Goal: Information Seeking & Learning: Learn about a topic

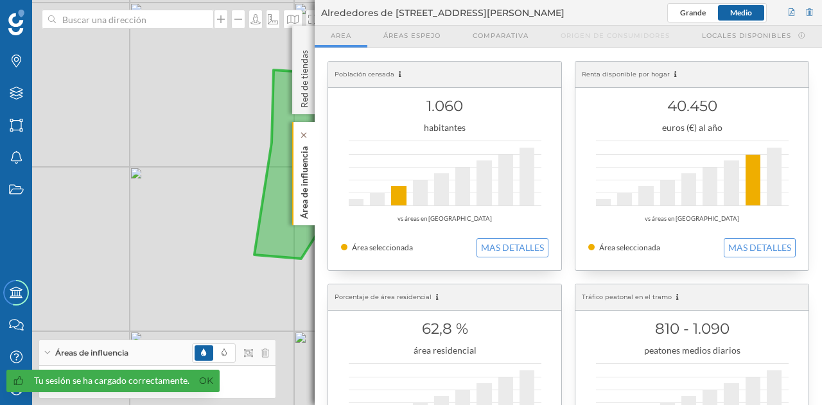
click at [304, 174] on p "Área de influencia" at bounding box center [304, 180] width 13 height 78
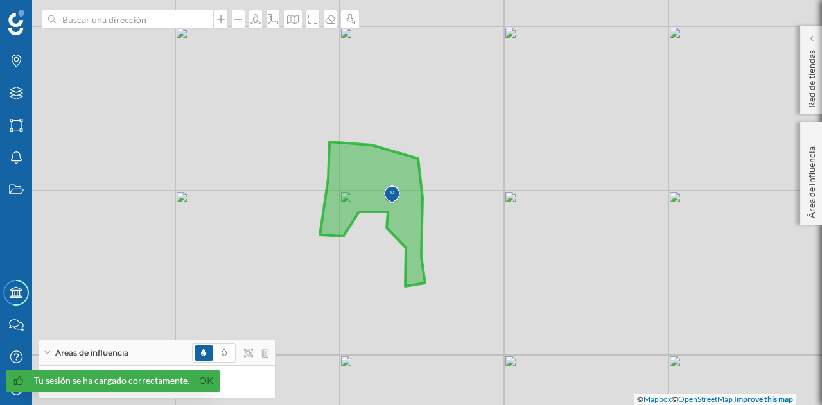
drag, startPoint x: 429, startPoint y: 234, endPoint x: 401, endPoint y: 234, distance: 27.6
click at [401, 234] on icon at bounding box center [372, 214] width 105 height 144
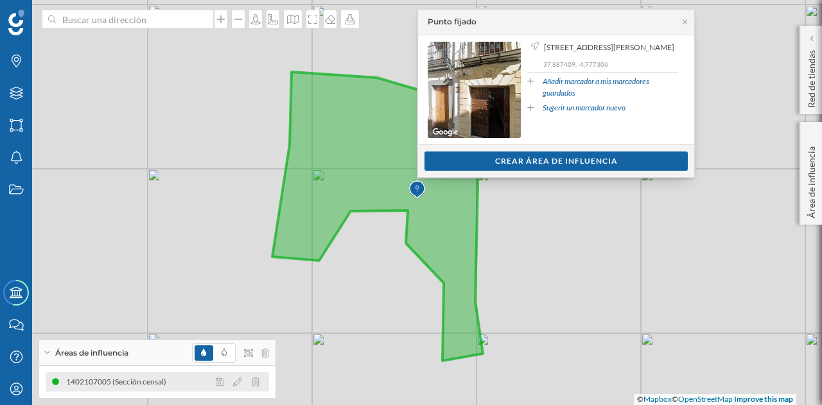
click at [123, 390] on div "1402107005 (Sección censal)" at bounding box center [157, 381] width 223 height 19
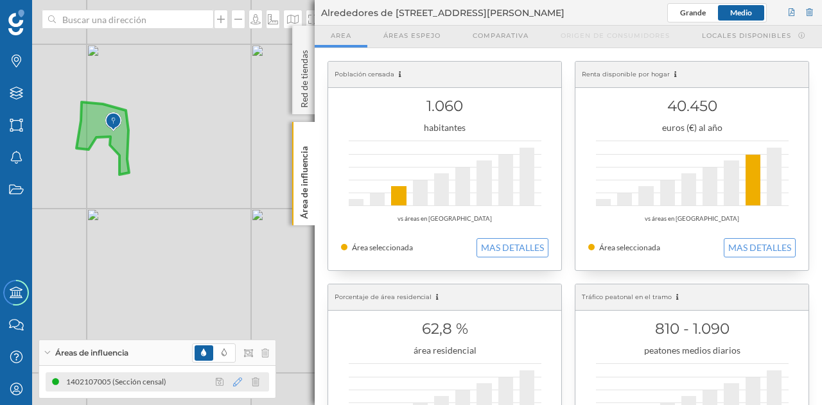
click at [234, 384] on icon at bounding box center [237, 382] width 9 height 9
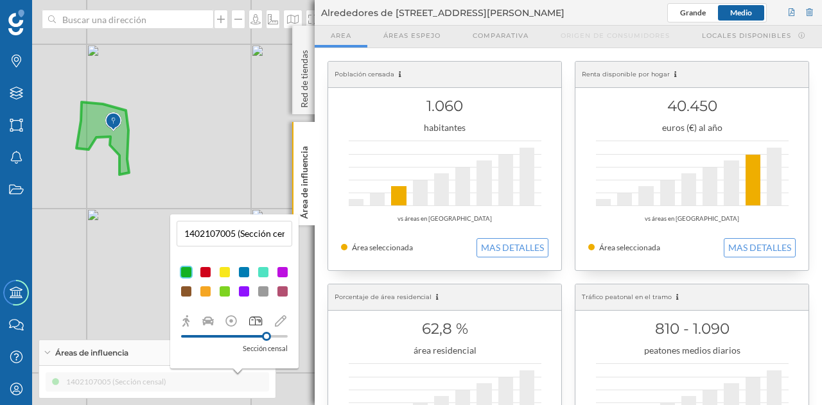
click at [245, 235] on input "1402107005 (Sección censal)" at bounding box center [234, 233] width 108 height 19
click at [251, 346] on p "Sección censal" at bounding box center [265, 348] width 45 height 13
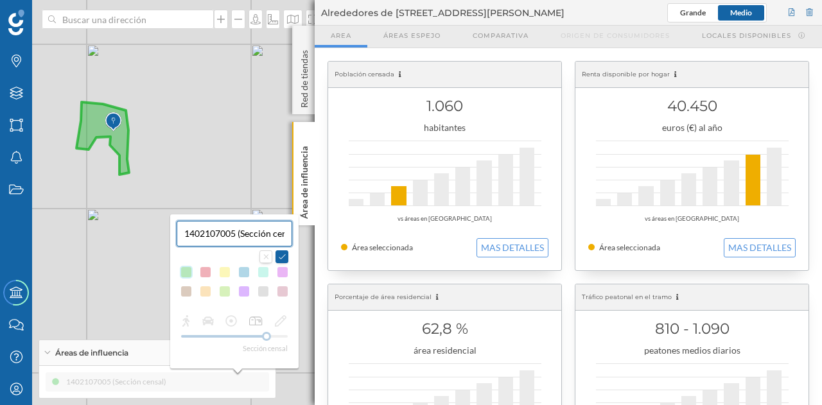
click at [256, 358] on div "1402107005 (Sección censal) Sección censal" at bounding box center [234, 291] width 128 height 154
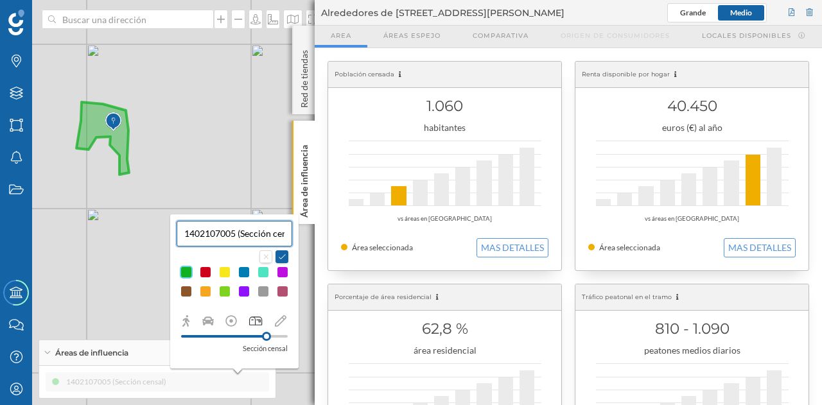
click at [244, 343] on p "Sección censal" at bounding box center [265, 348] width 45 height 13
drag, startPoint x: 264, startPoint y: 336, endPoint x: 222, endPoint y: 336, distance: 41.7
click at [222, 336] on div at bounding box center [222, 336] width 9 height 9
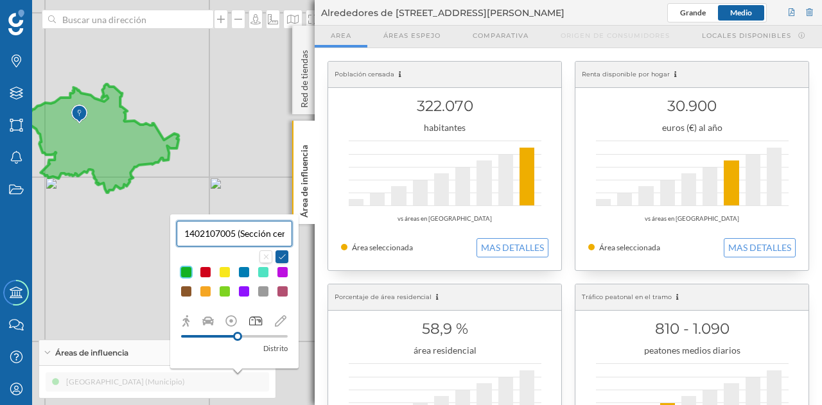
drag, startPoint x: 222, startPoint y: 336, endPoint x: 238, endPoint y: 334, distance: 16.2
click at [238, 334] on div at bounding box center [237, 336] width 9 height 9
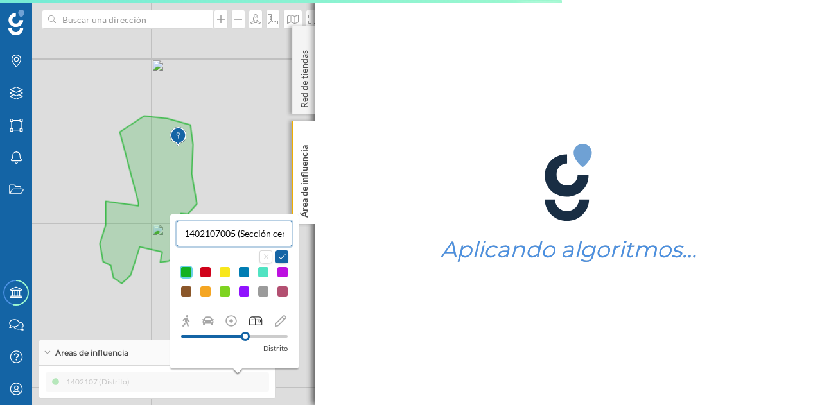
drag, startPoint x: 176, startPoint y: 120, endPoint x: 222, endPoint y: 182, distance: 77.0
click at [222, 182] on div "© Mapbox © OpenStreetMap Improve this map" at bounding box center [411, 202] width 822 height 405
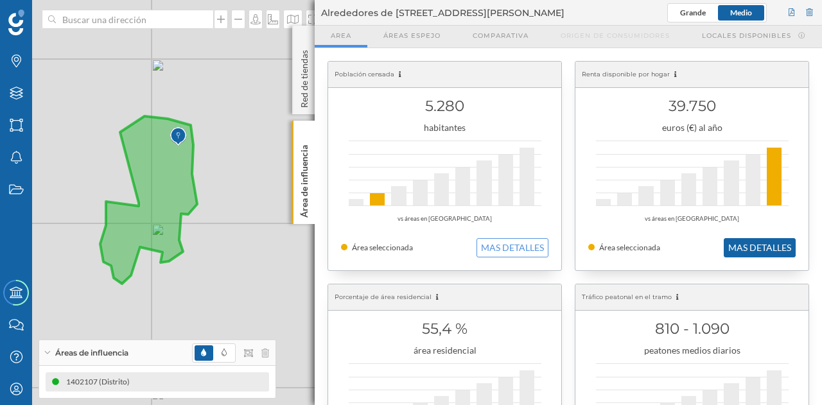
click at [778, 243] on button "MAS DETALLES" at bounding box center [760, 247] width 72 height 19
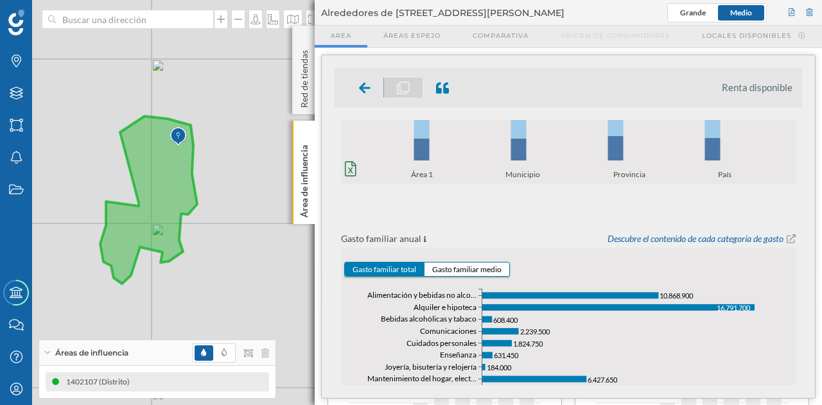
scroll to position [449, 0]
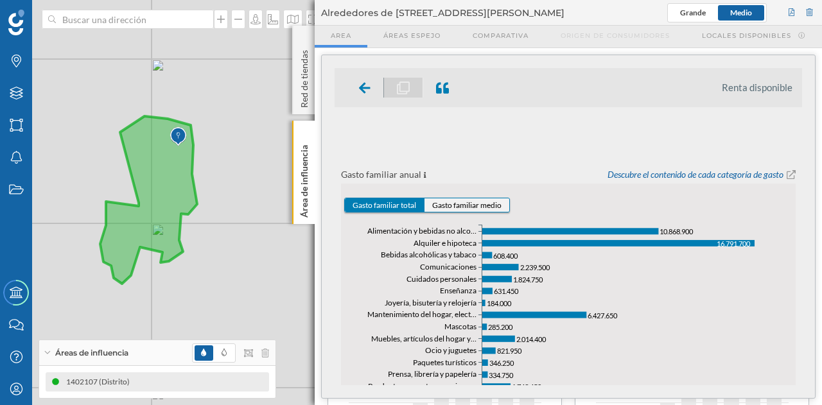
click at [464, 204] on button "Gasto familiar medio" at bounding box center [466, 204] width 85 height 13
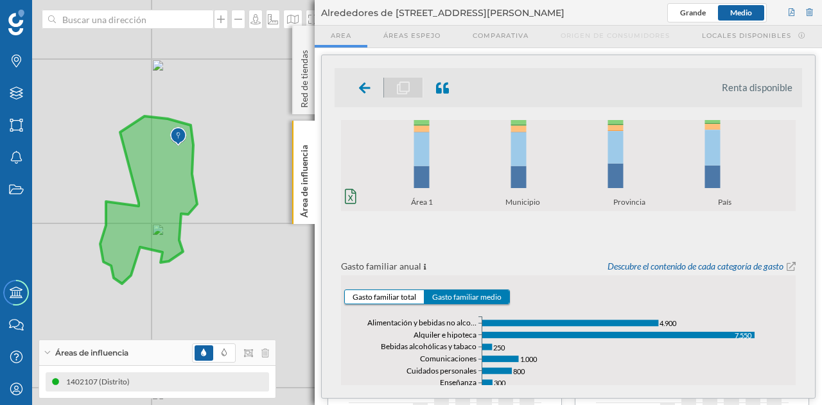
scroll to position [422, 0]
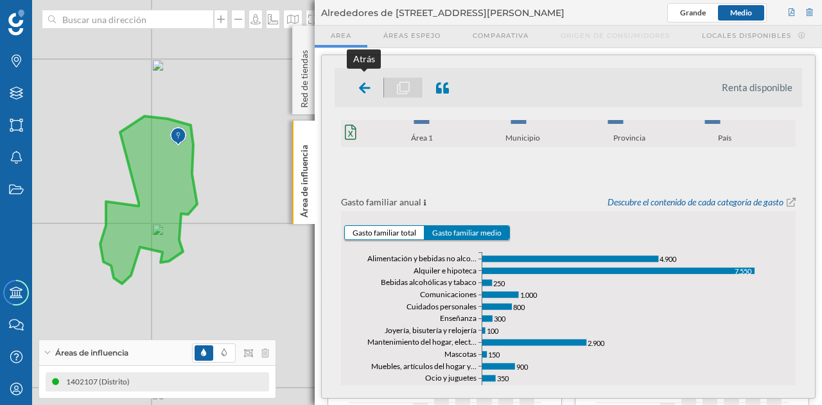
click at [363, 83] on icon at bounding box center [365, 87] width 12 height 11
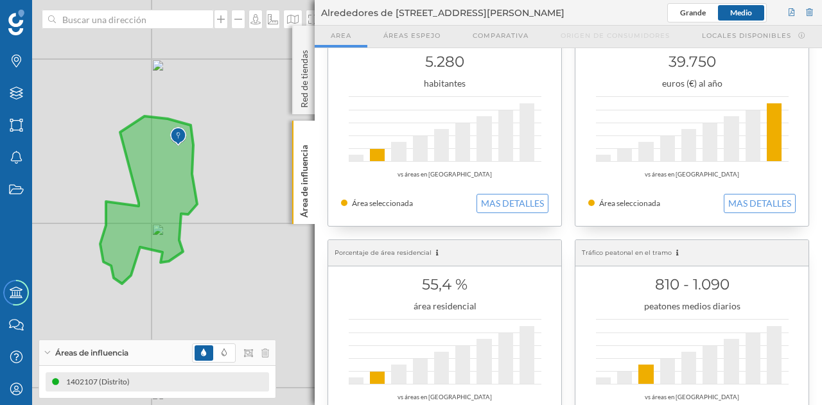
scroll to position [64, 0]
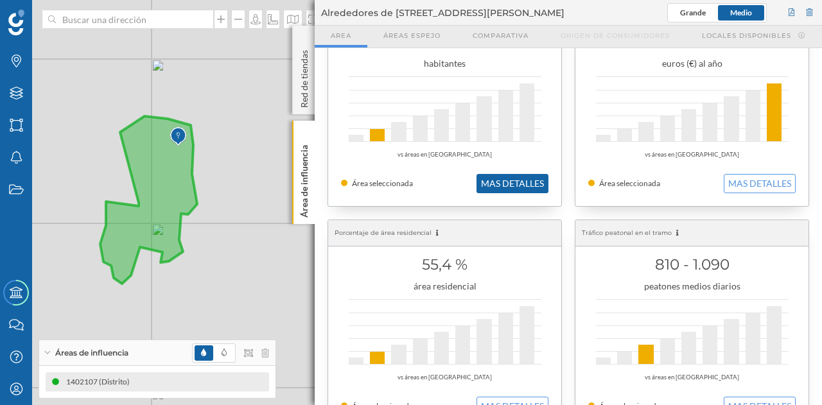
click at [513, 179] on button "MAS DETALLES" at bounding box center [512, 183] width 72 height 19
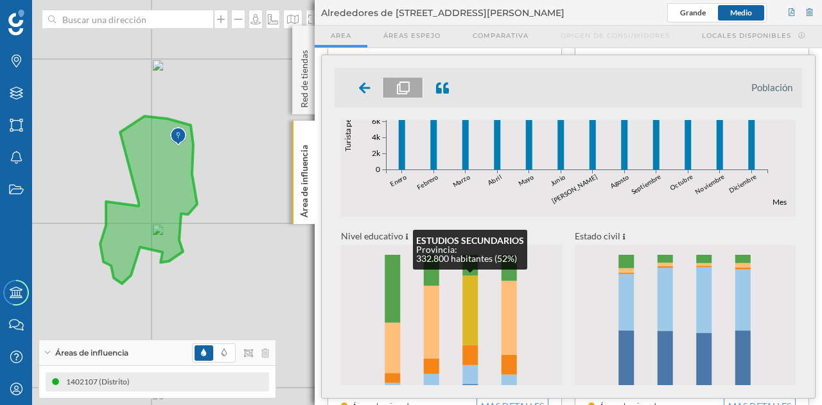
scroll to position [552, 0]
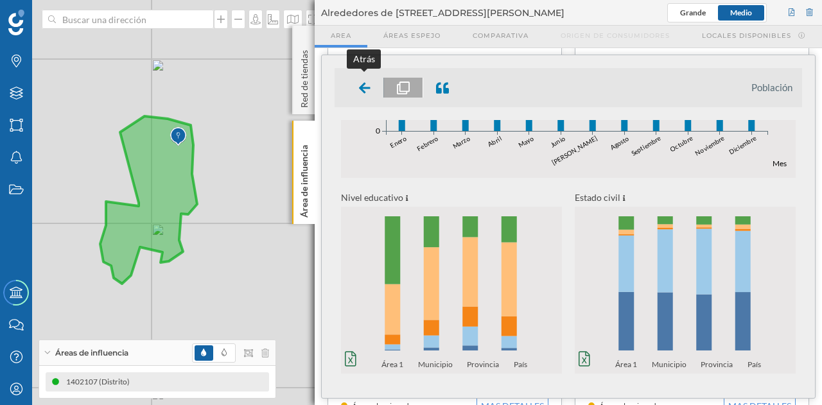
click at [359, 87] on icon at bounding box center [365, 87] width 12 height 11
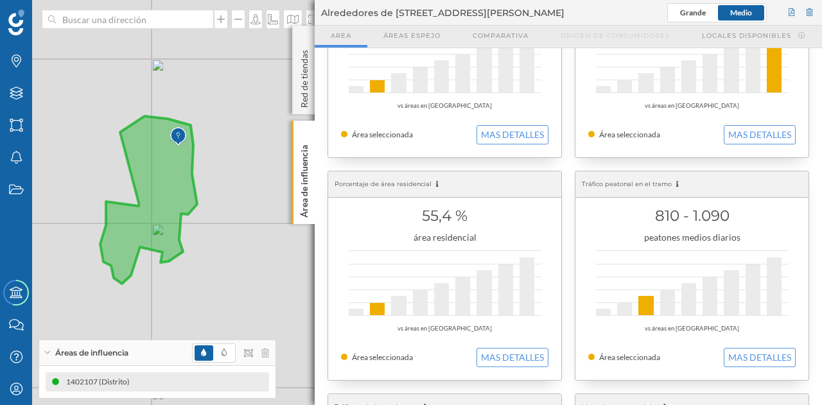
scroll to position [128, 0]
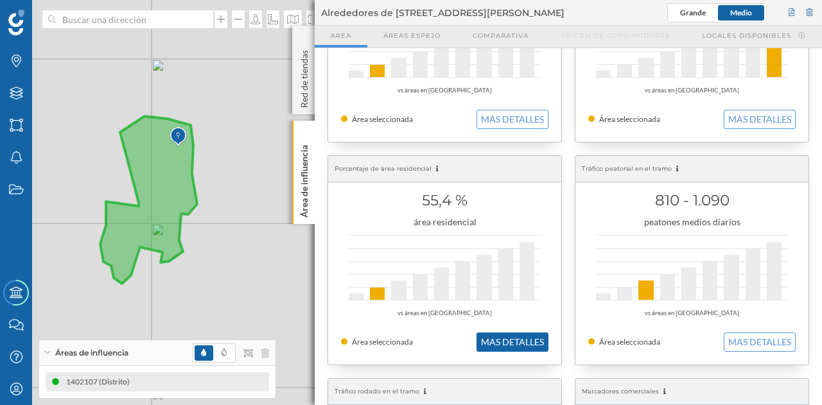
click at [500, 334] on button "MAS DETALLES" at bounding box center [512, 342] width 72 height 19
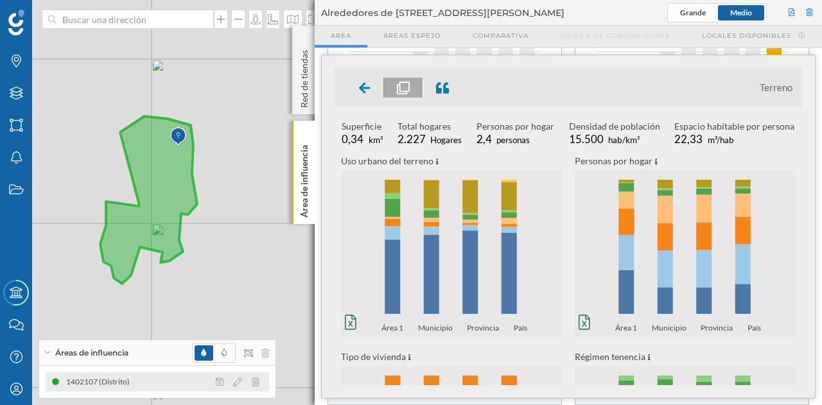
click at [157, 385] on div "1402107 (Distrito)" at bounding box center [157, 381] width 223 height 19
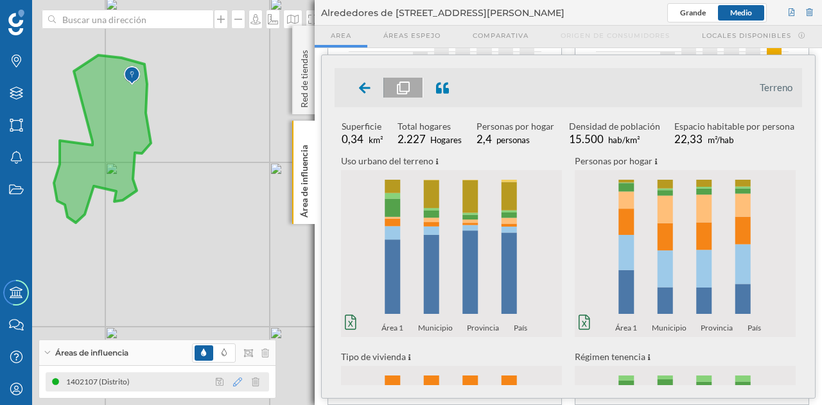
click at [239, 379] on icon at bounding box center [237, 382] width 9 height 9
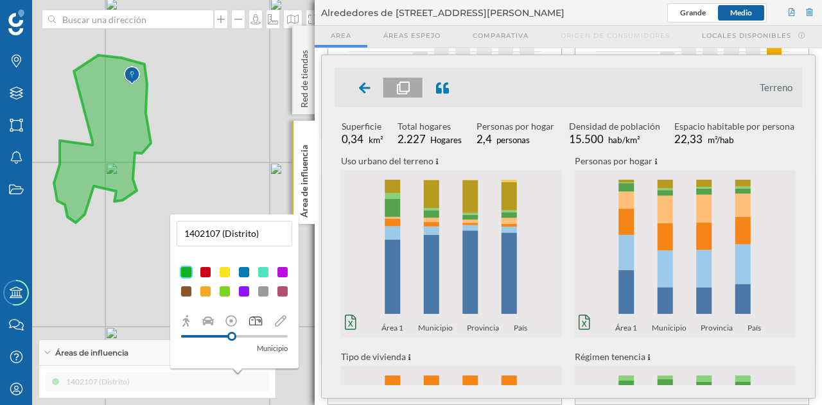
drag, startPoint x: 245, startPoint y: 336, endPoint x: 232, endPoint y: 338, distance: 13.1
click at [232, 338] on div at bounding box center [231, 336] width 9 height 9
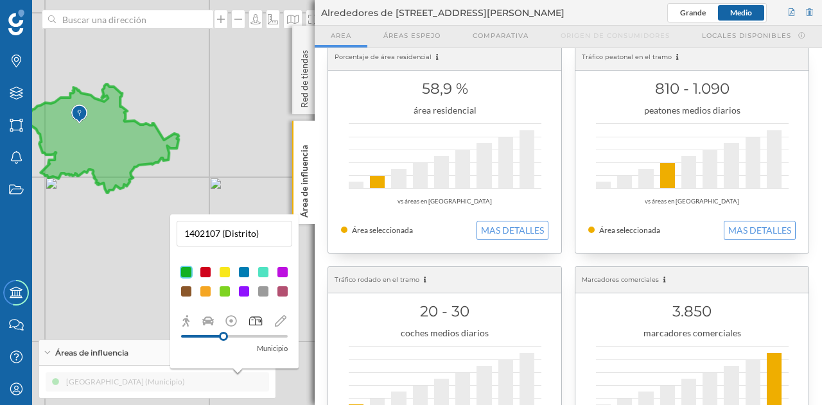
scroll to position [257, 0]
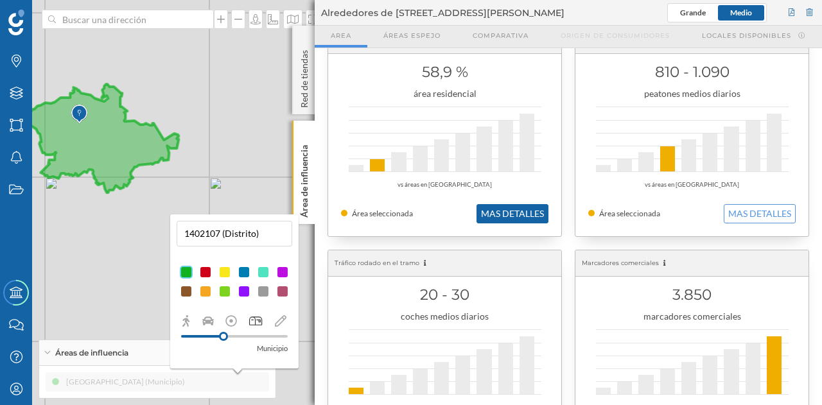
click at [501, 209] on button "MAS DETALLES" at bounding box center [512, 213] width 72 height 19
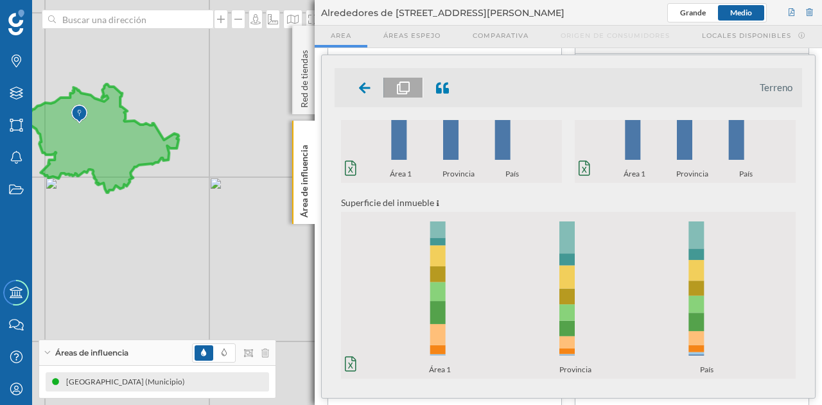
scroll to position [355, 0]
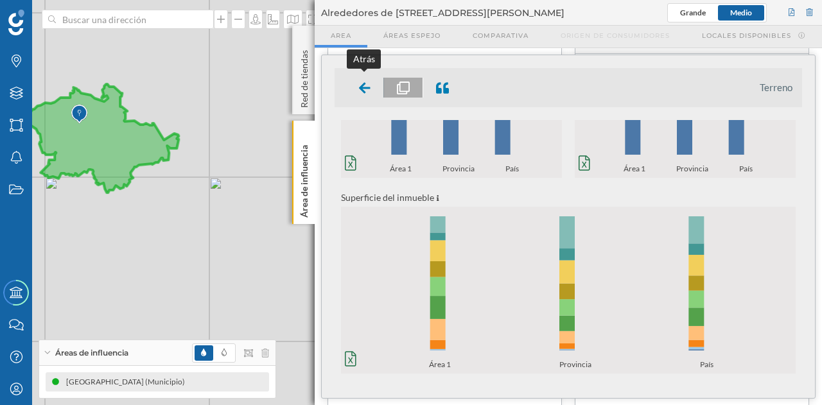
click at [371, 94] on div at bounding box center [365, 88] width 38 height 20
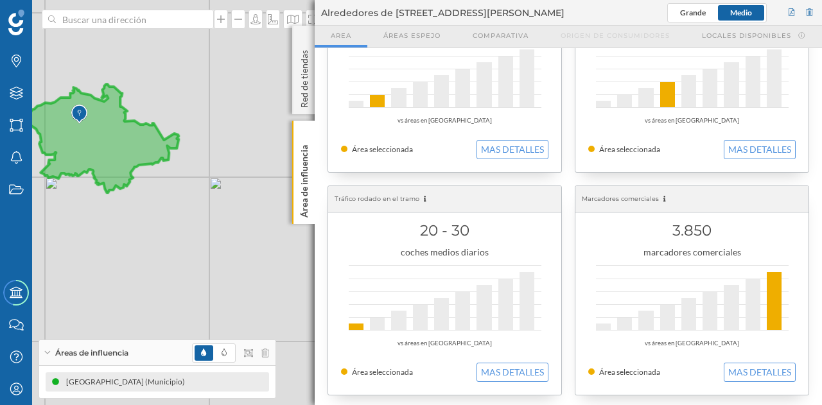
scroll to position [321, 0]
click at [733, 363] on button "MAS DETALLES" at bounding box center [760, 372] width 72 height 19
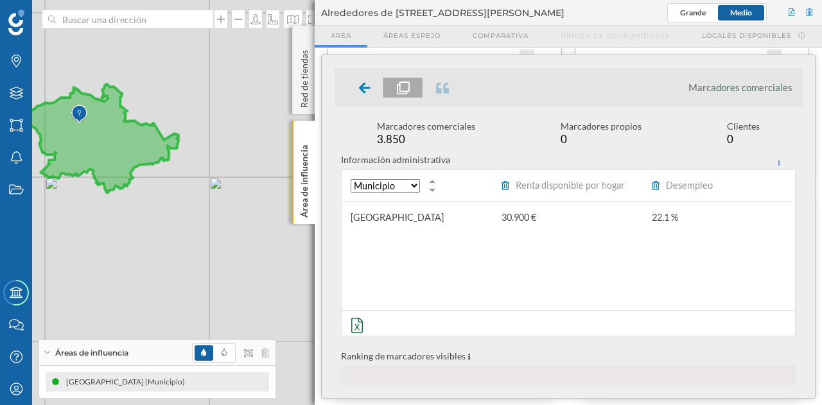
click at [406, 187] on select "Municipio Código postal" at bounding box center [385, 185] width 69 height 13
click at [474, 170] on div "Municipio Código postal" at bounding box center [417, 185] width 150 height 31
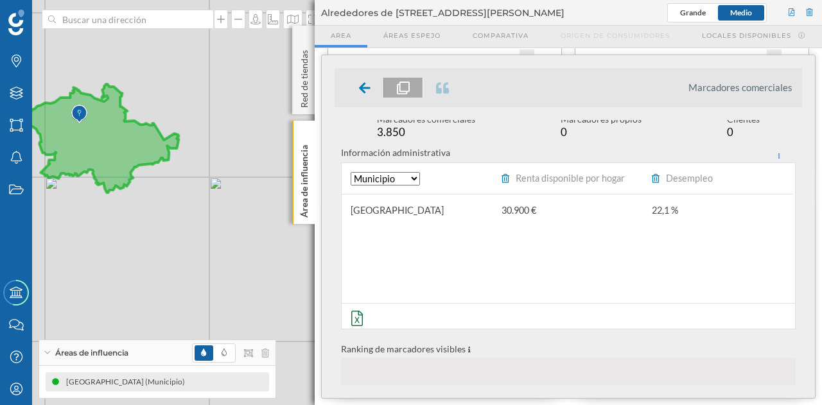
scroll to position [0, 0]
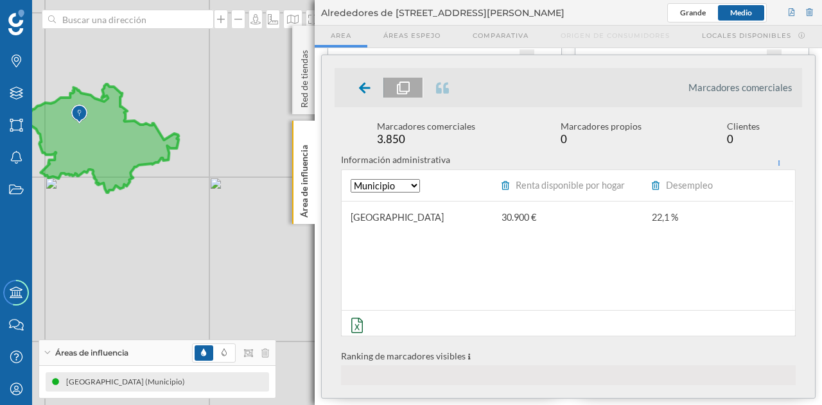
click at [361, 88] on icon at bounding box center [365, 87] width 12 height 11
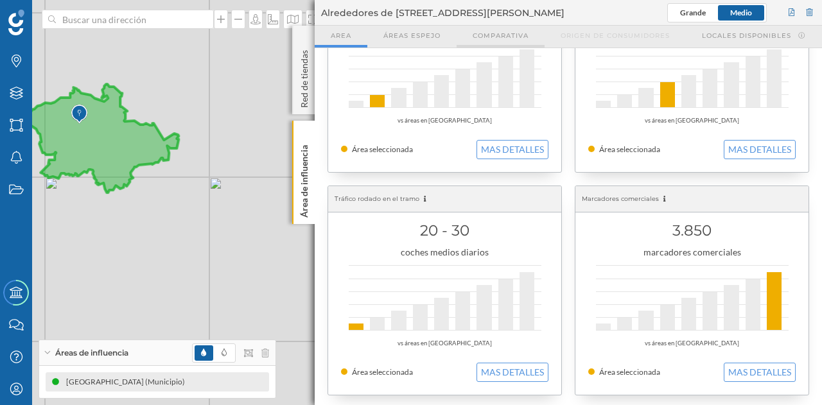
click at [529, 38] on div "Comparativa" at bounding box center [500, 37] width 88 height 22
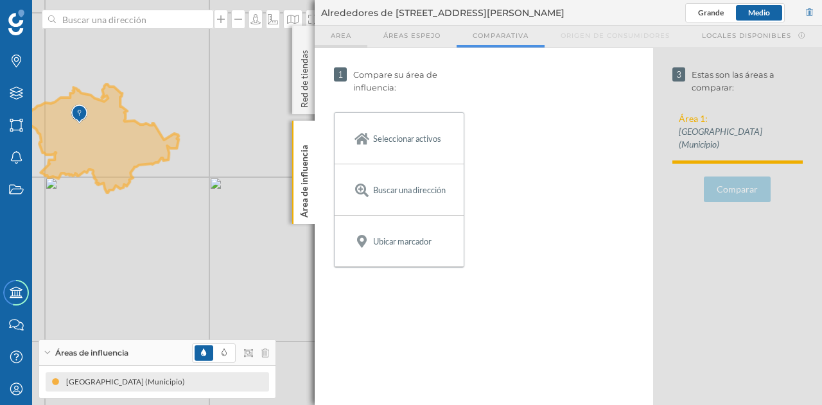
click at [360, 35] on div "Area" at bounding box center [341, 37] width 53 height 22
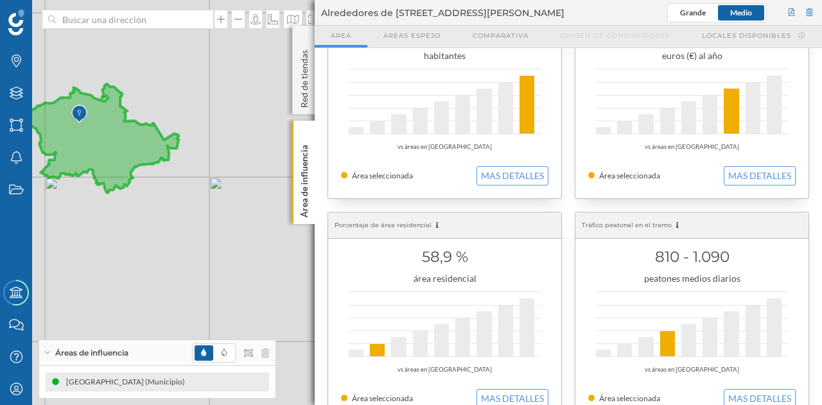
scroll to position [128, 0]
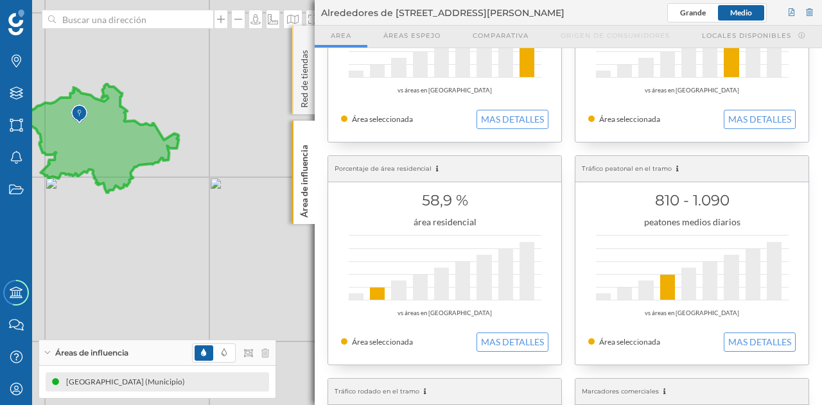
click at [299, 90] on p "Red de tiendas" at bounding box center [304, 76] width 13 height 63
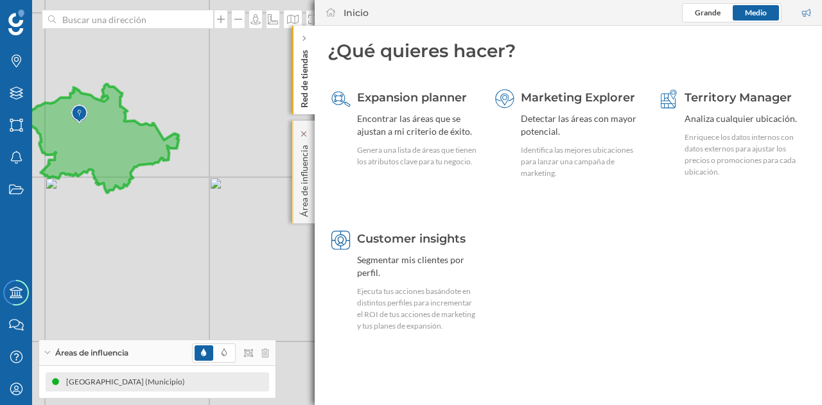
click at [307, 158] on p "Área de influencia" at bounding box center [304, 178] width 13 height 77
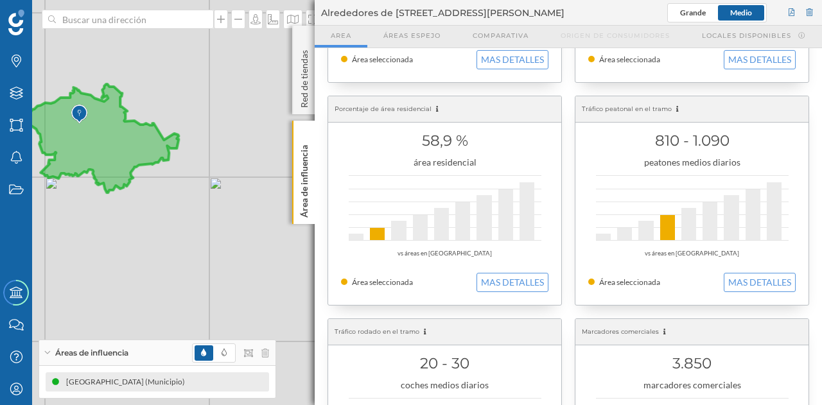
scroll to position [189, 0]
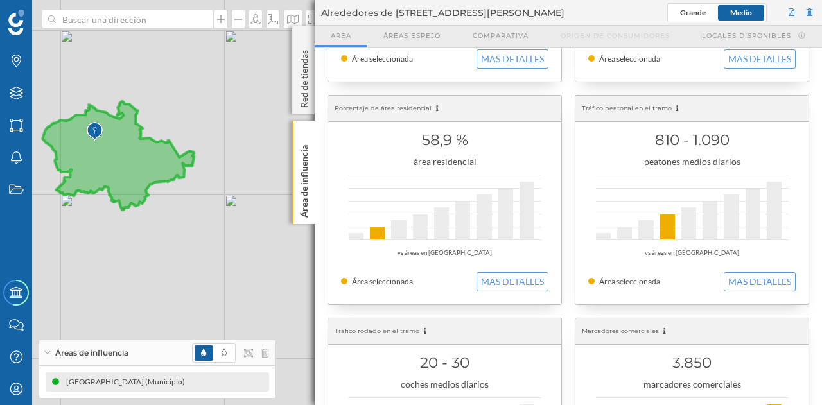
drag, startPoint x: 126, startPoint y: 175, endPoint x: 194, endPoint y: 234, distance: 90.5
click at [194, 210] on icon at bounding box center [118, 155] width 152 height 109
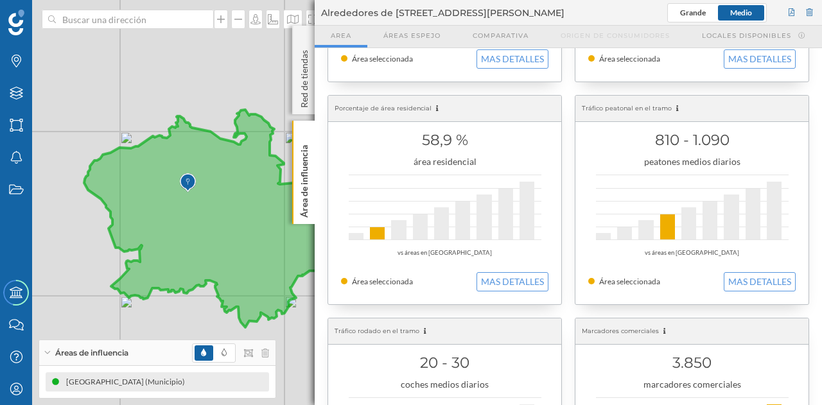
drag, startPoint x: 157, startPoint y: 189, endPoint x: 253, endPoint y: 250, distance: 114.0
click at [253, 250] on icon at bounding box center [236, 219] width 304 height 218
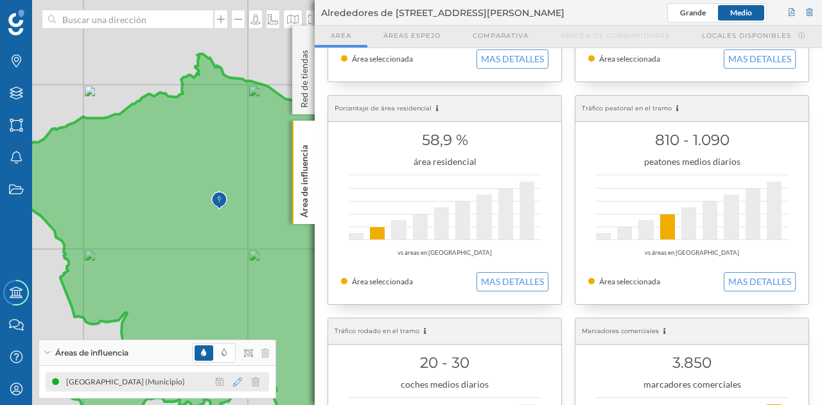
click at [239, 386] on icon at bounding box center [237, 382] width 9 height 9
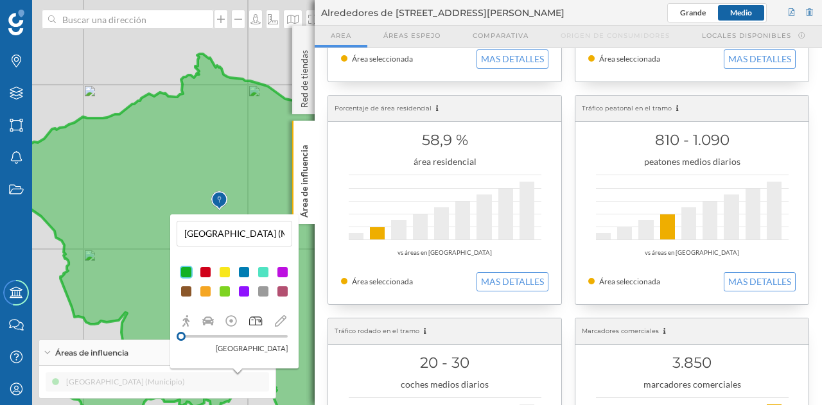
drag, startPoint x: 222, startPoint y: 336, endPoint x: 180, endPoint y: 342, distance: 42.7
click at [180, 342] on div "[GEOGRAPHIC_DATA]" at bounding box center [235, 335] width 116 height 40
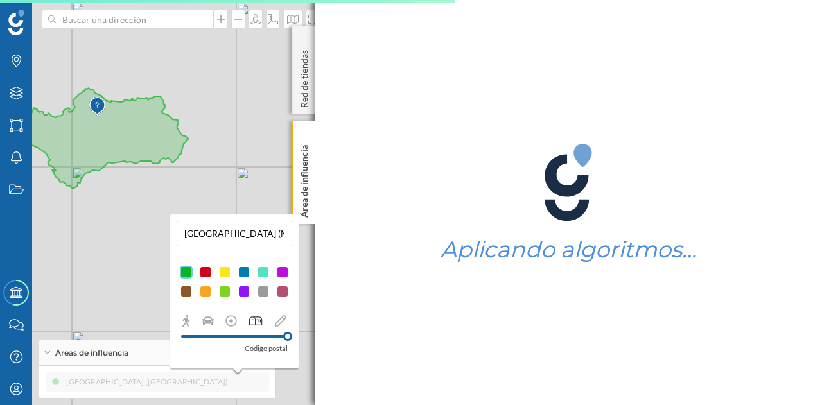
drag, startPoint x: 180, startPoint y: 338, endPoint x: 291, endPoint y: 343, distance: 111.2
click at [291, 343] on div "Código postal" at bounding box center [235, 335] width 116 height 40
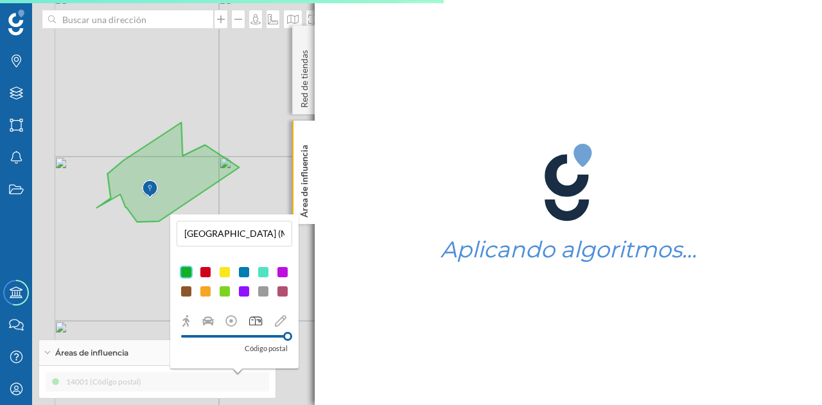
drag, startPoint x: 124, startPoint y: 173, endPoint x: 196, endPoint y: 207, distance: 79.6
click at [196, 207] on div "© Mapbox © OpenStreetMap Improve this map" at bounding box center [411, 202] width 822 height 405
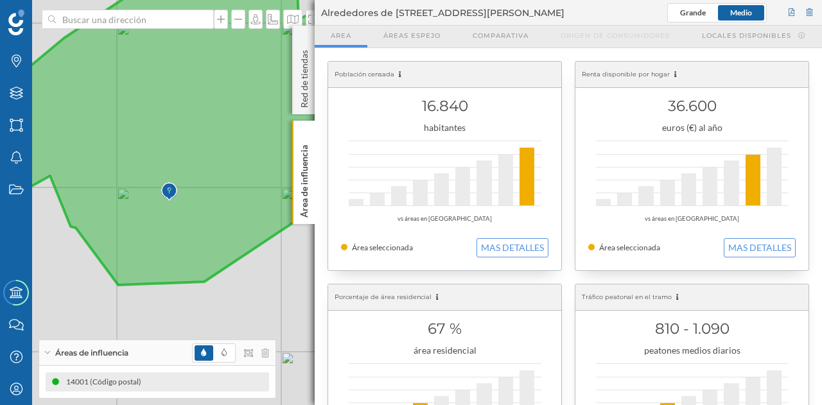
drag, startPoint x: 148, startPoint y: 197, endPoint x: 226, endPoint y: 196, distance: 77.7
click at [226, 196] on icon at bounding box center [259, 120] width 534 height 329
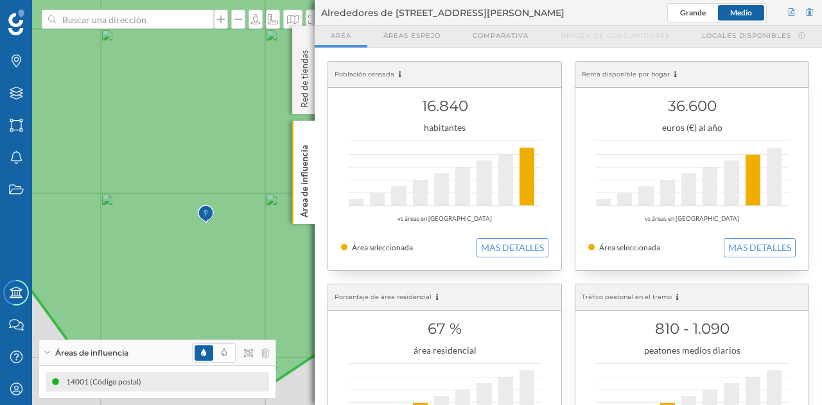
drag, startPoint x: 169, startPoint y: 210, endPoint x: 209, endPoint y: 236, distance: 47.4
click at [209, 236] on icon at bounding box center [416, 188] width 907 height 403
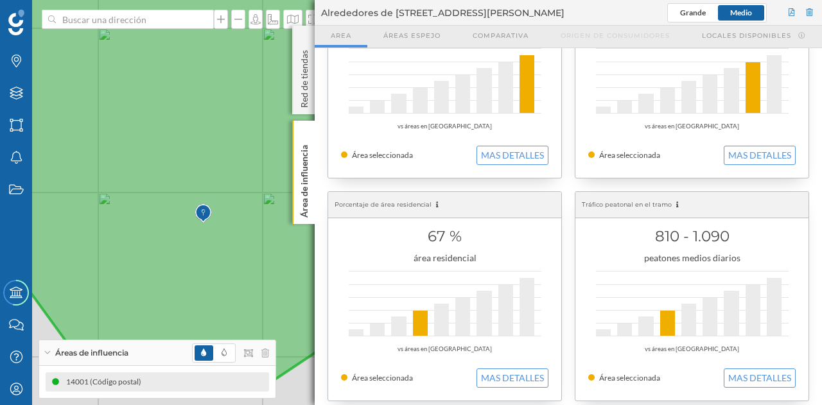
scroll to position [132, 0]
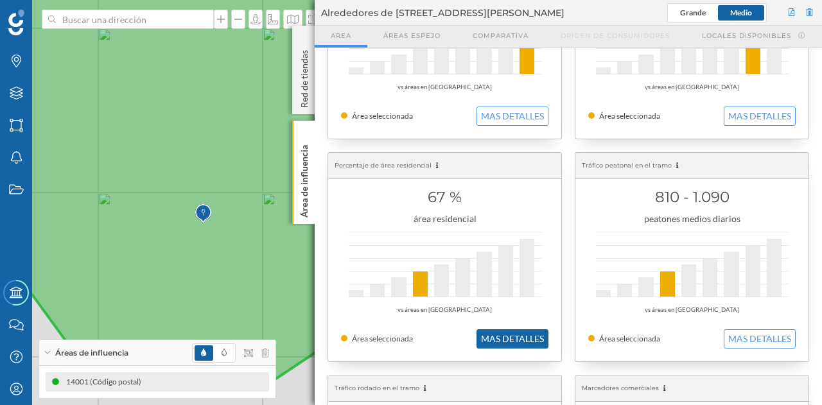
click at [492, 334] on button "MAS DETALLES" at bounding box center [512, 338] width 72 height 19
